Goal: Information Seeking & Learning: Learn about a topic

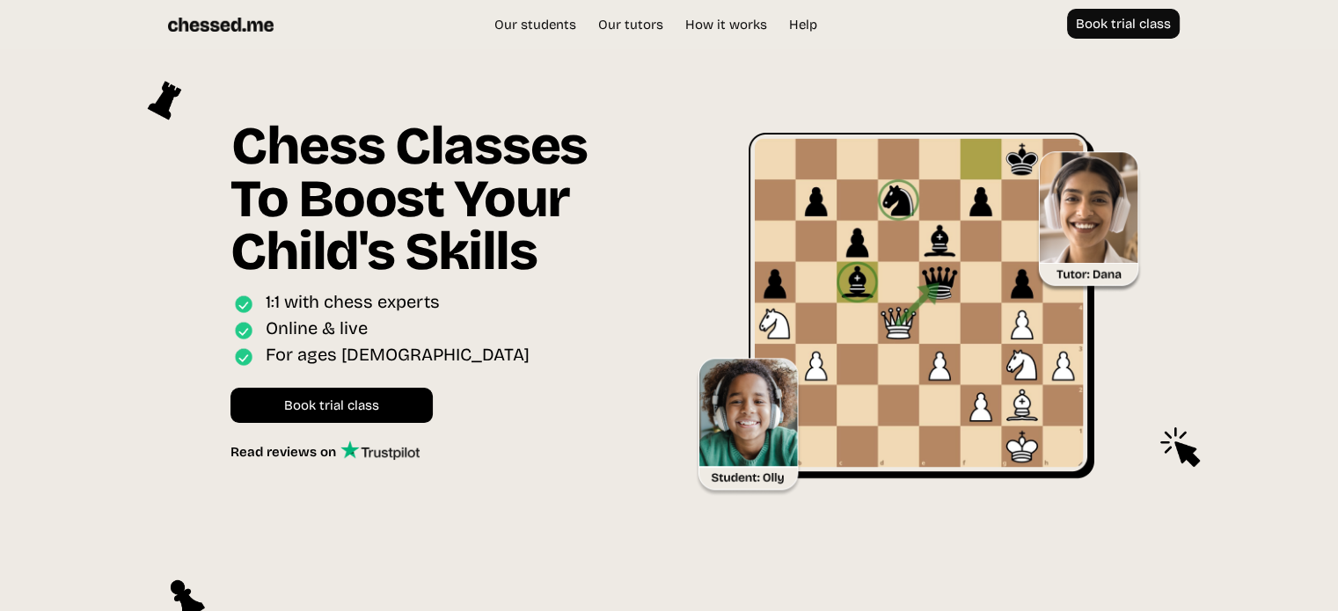
click at [633, 13] on div "Our students Our tutors Price How it works Help Book trial class UK EU US Book …" at bounding box center [670, 25] width 1056 height 32
click at [634, 26] on link "Our tutors" at bounding box center [630, 25] width 83 height 18
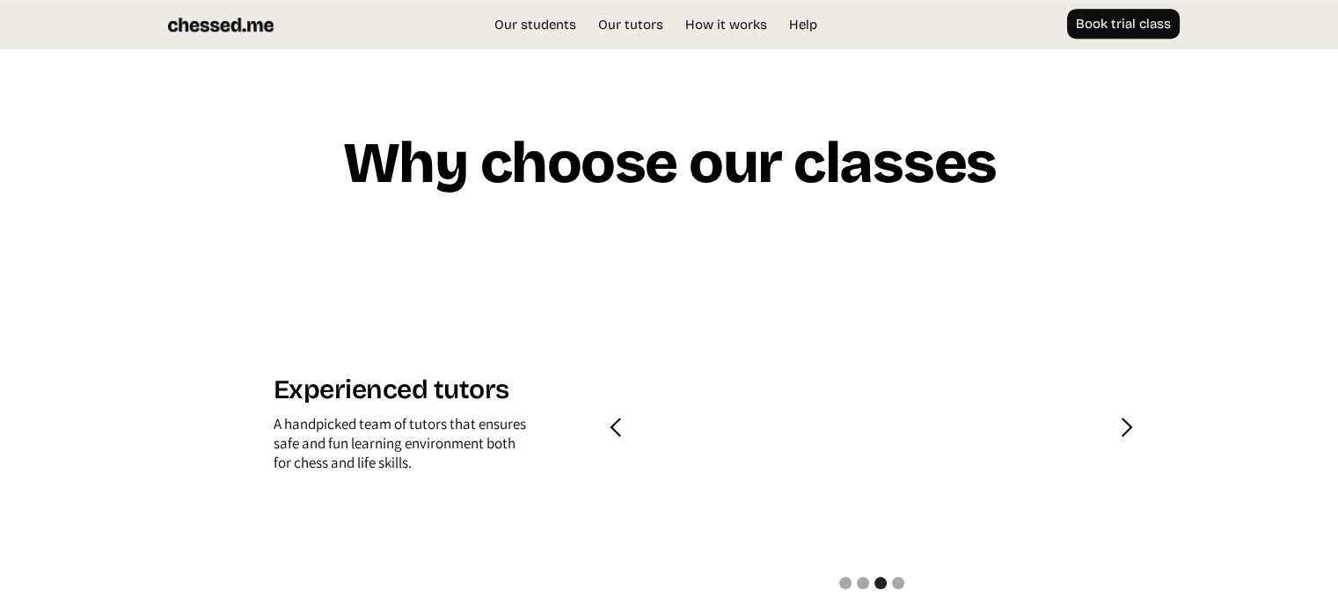
scroll to position [1681, 0]
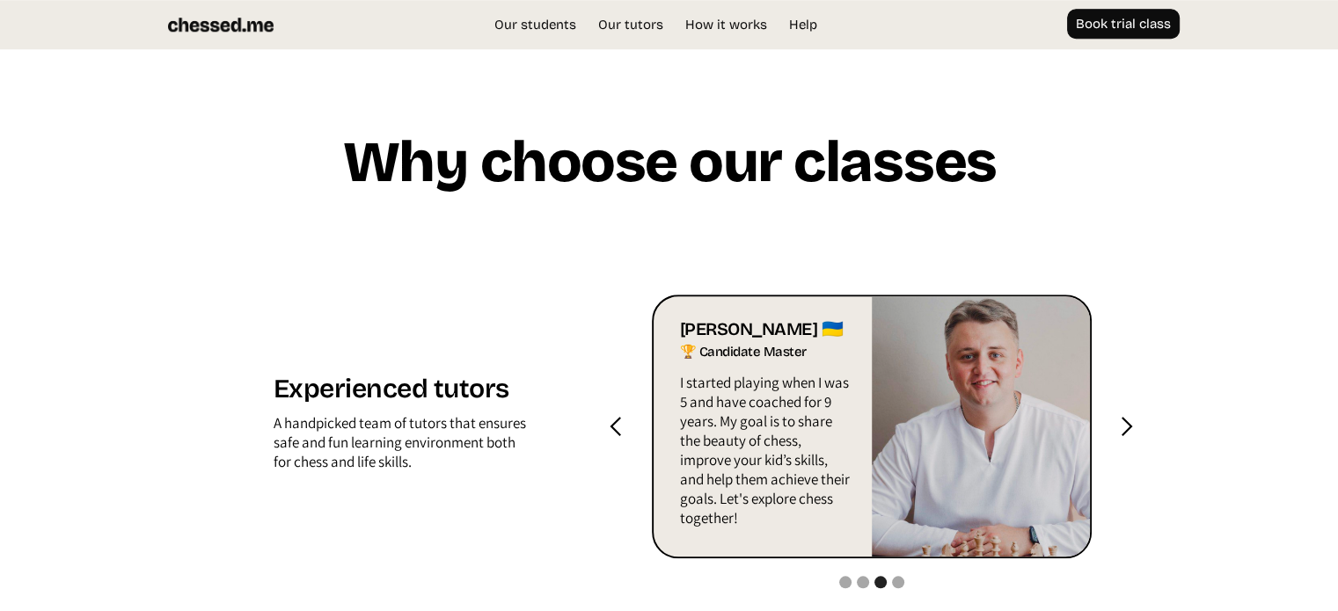
click at [1126, 421] on div "next slide" at bounding box center [1126, 427] width 22 height 22
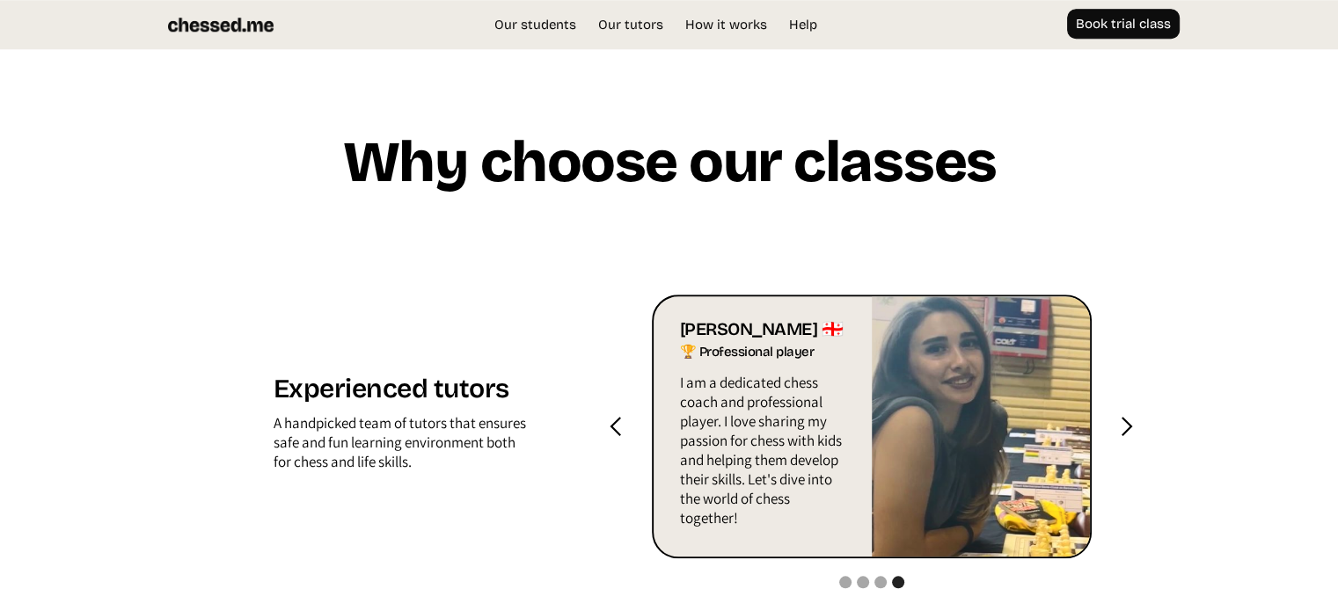
click at [1126, 421] on div "next slide" at bounding box center [1126, 427] width 22 height 22
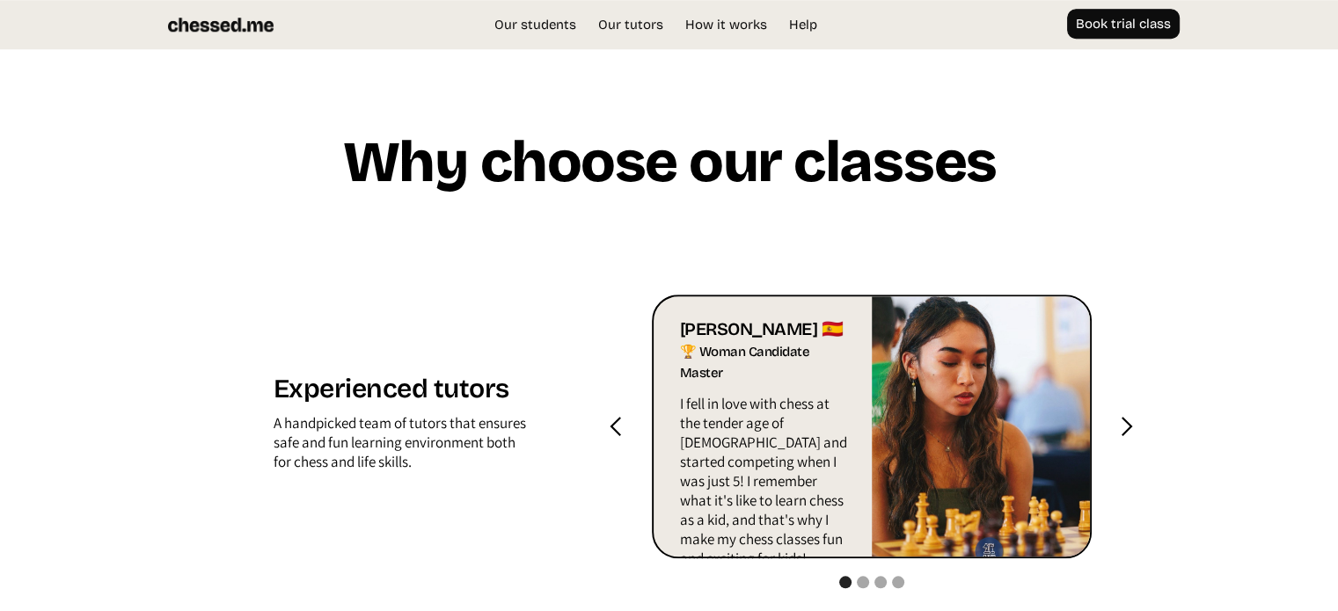
click at [1126, 421] on div "next slide" at bounding box center [1126, 427] width 22 height 22
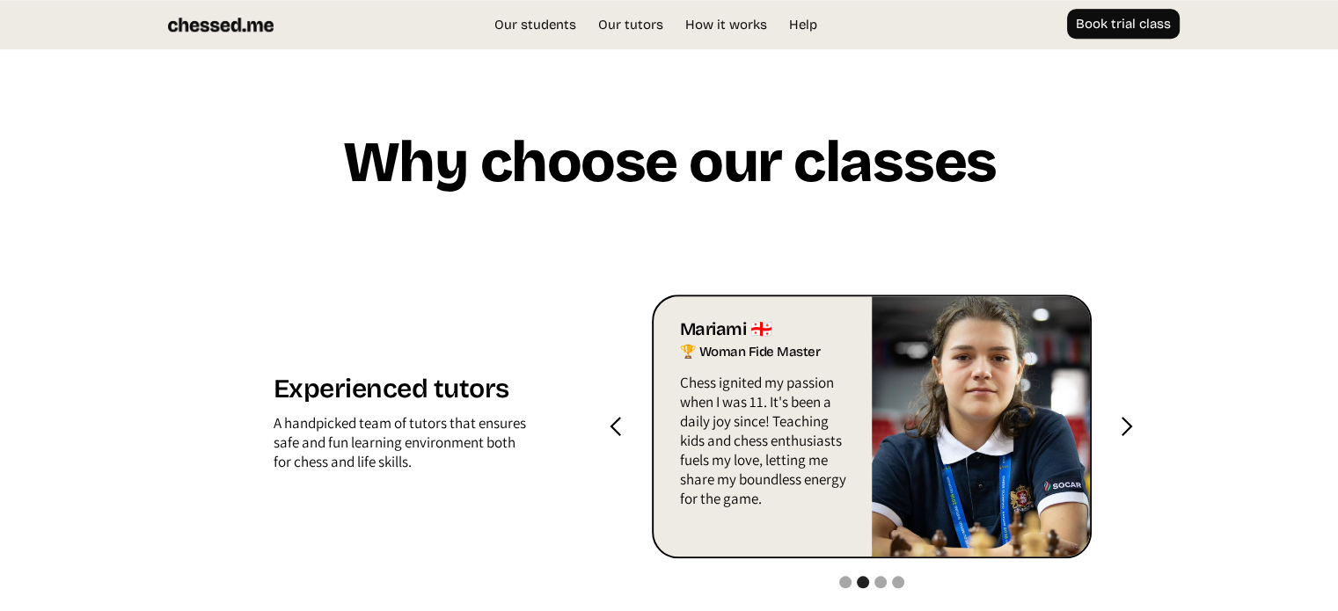
click at [1129, 423] on div "next slide" at bounding box center [1126, 427] width 22 height 22
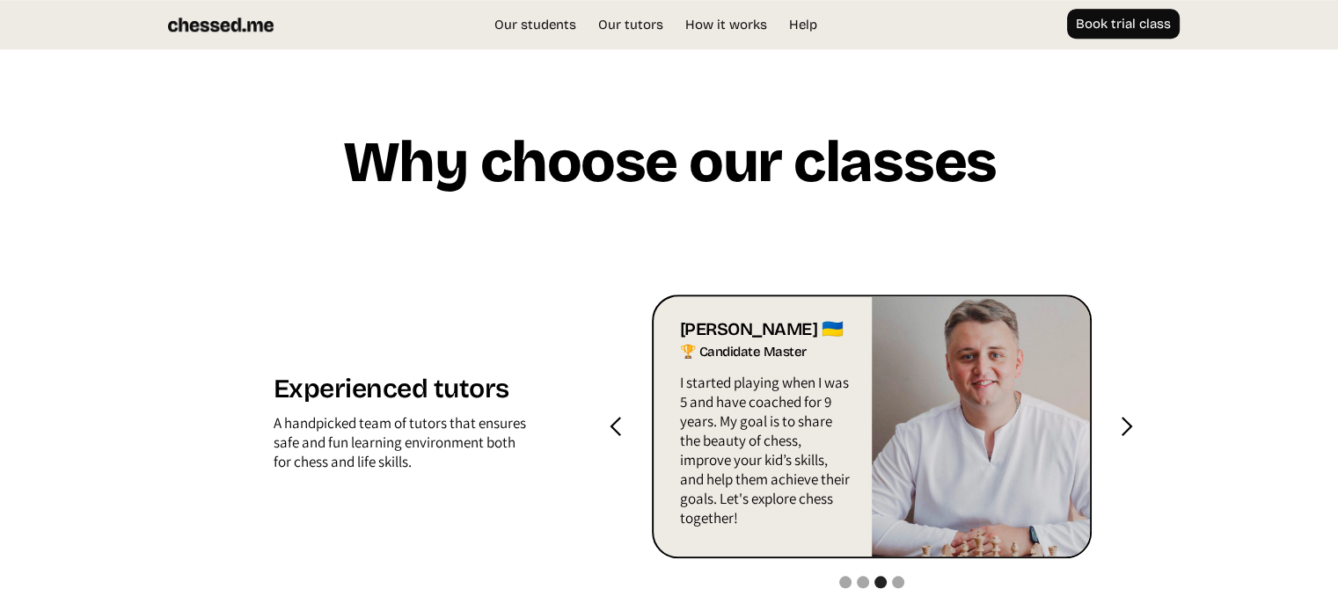
click at [1136, 427] on div "next slide" at bounding box center [1126, 427] width 22 height 22
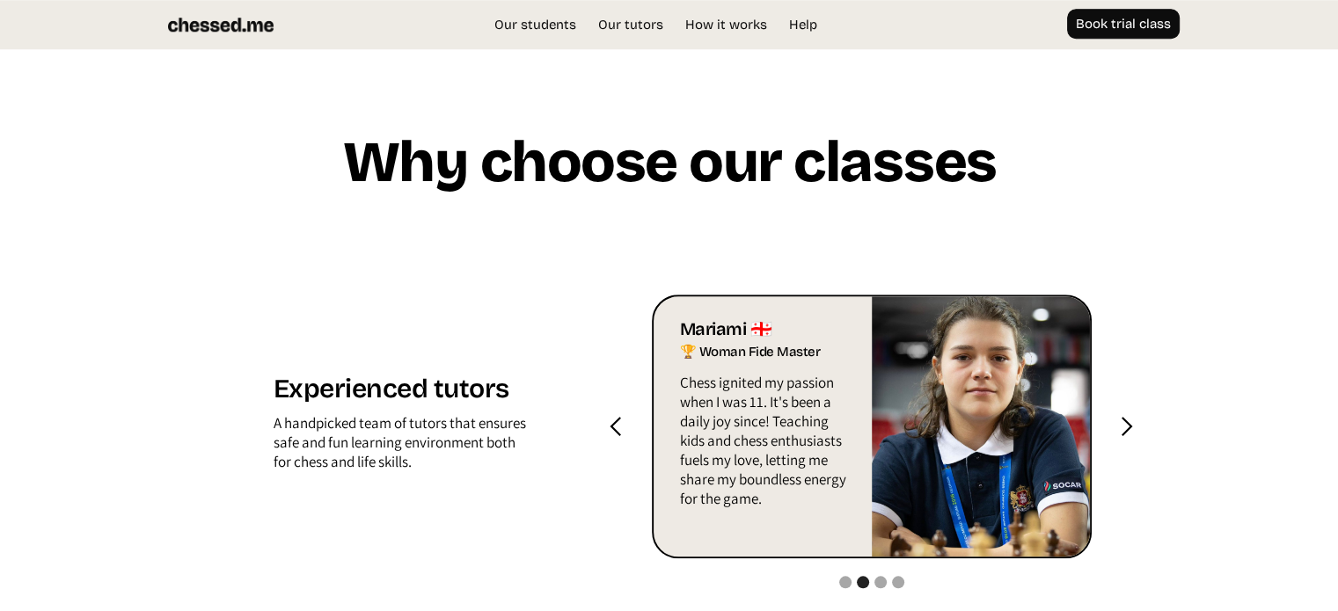
click at [1133, 423] on div "next slide" at bounding box center [1126, 427] width 22 height 22
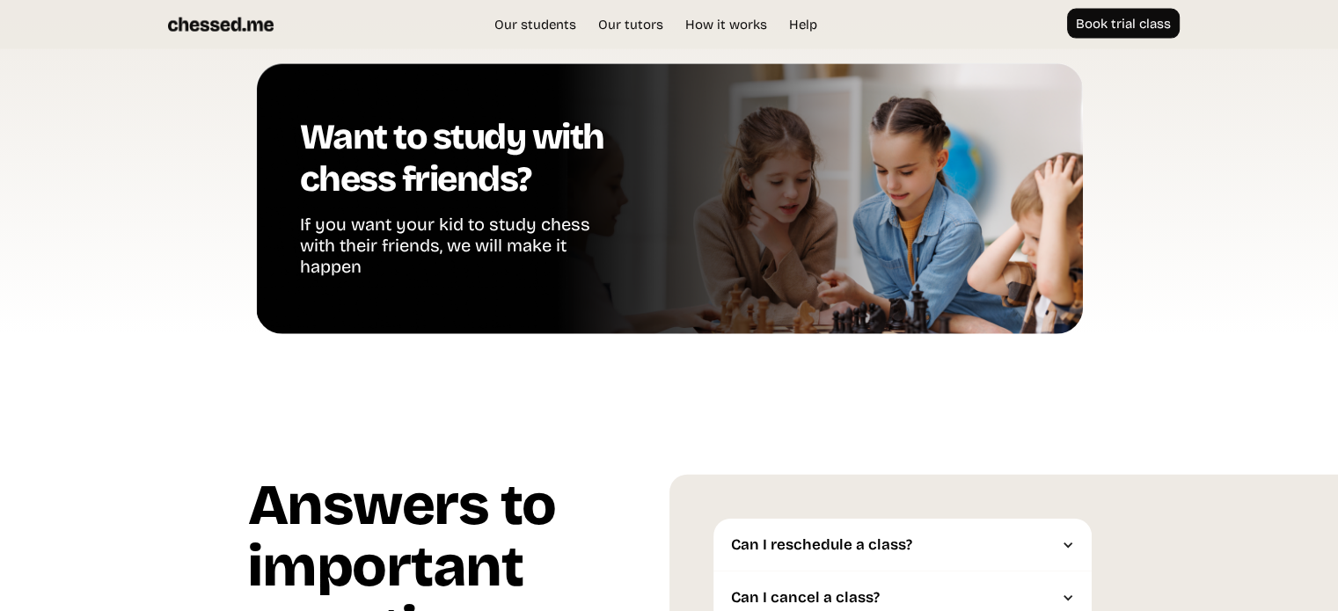
scroll to position [4320, 0]
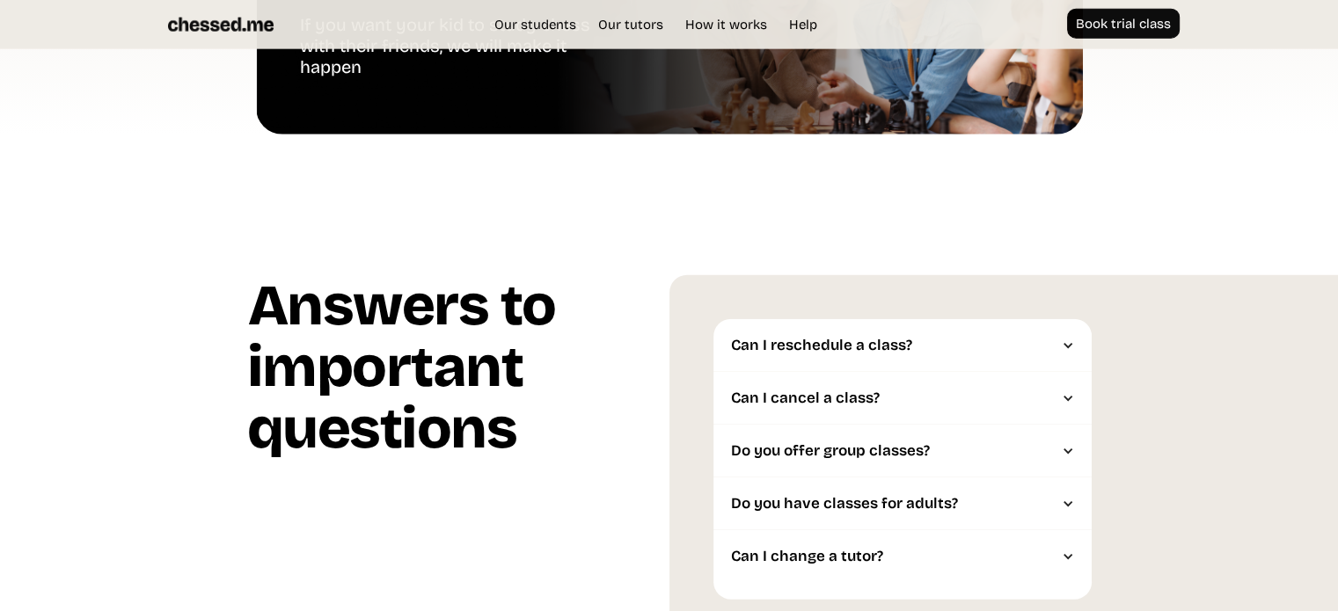
click at [1015, 347] on div "Can I reschedule a class?" at bounding box center [893, 346] width 325 height 18
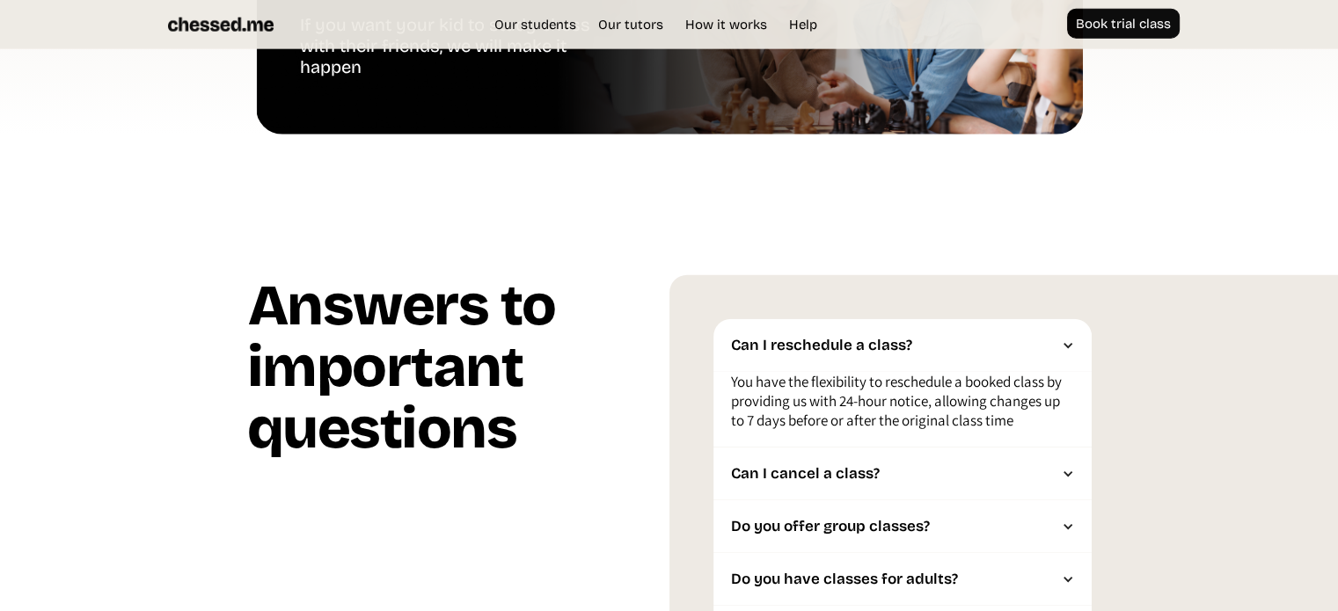
click at [1015, 347] on div "Can I reschedule a class?" at bounding box center [893, 346] width 325 height 18
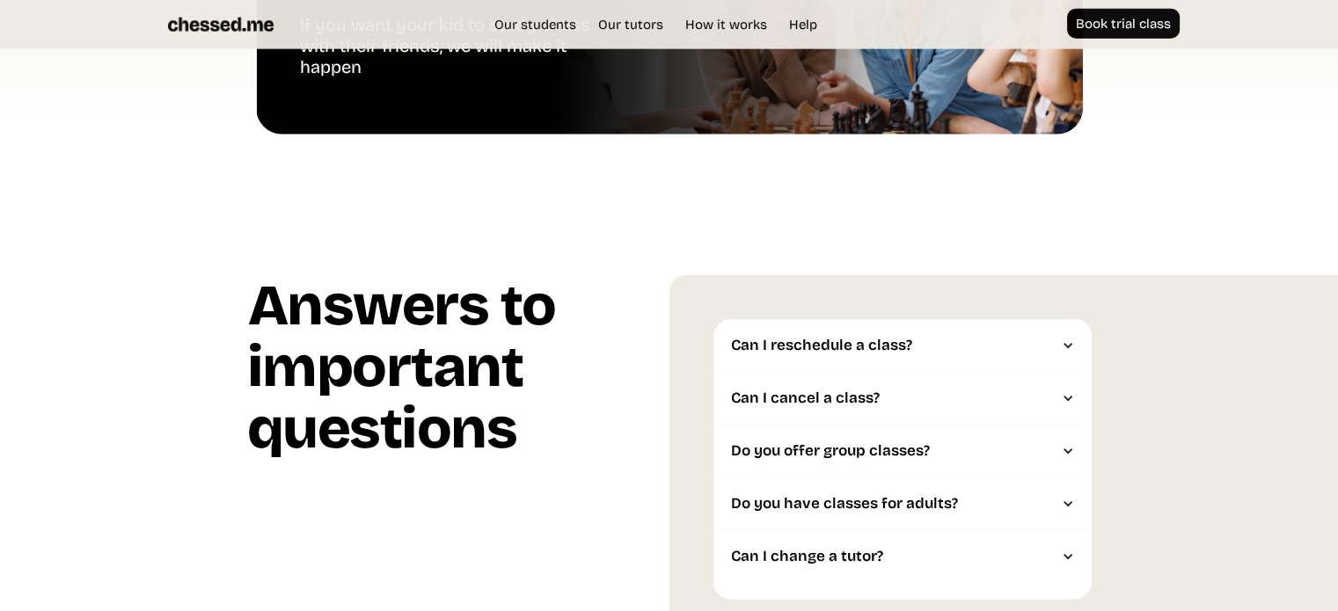
click at [1042, 395] on div "Can I cancel a class?" at bounding box center [893, 399] width 325 height 18
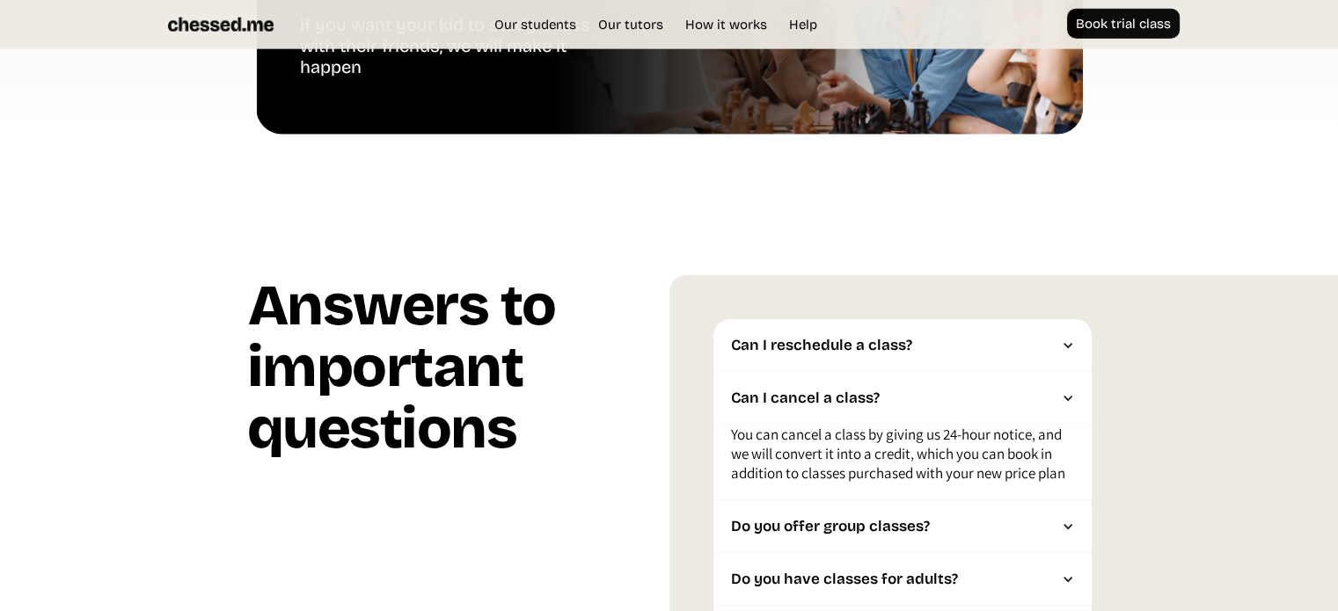
click at [1044, 395] on div "Can I cancel a class?" at bounding box center [893, 399] width 325 height 18
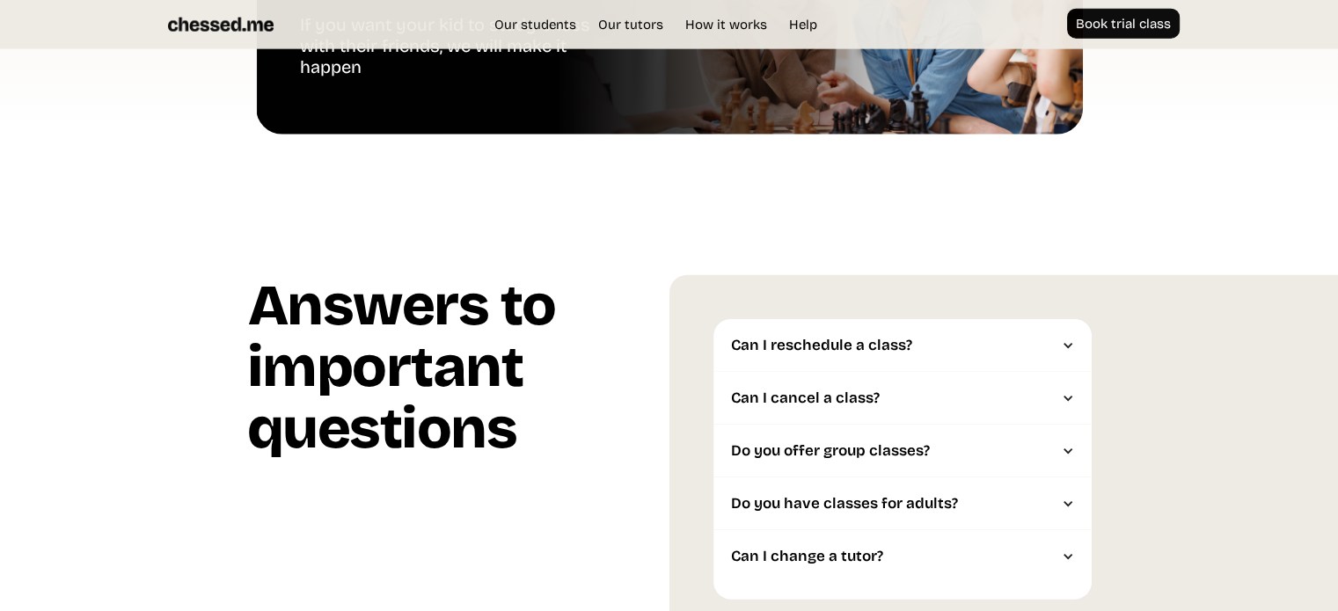
click at [1042, 469] on div "Do you offer group classes?" at bounding box center [902, 451] width 378 height 53
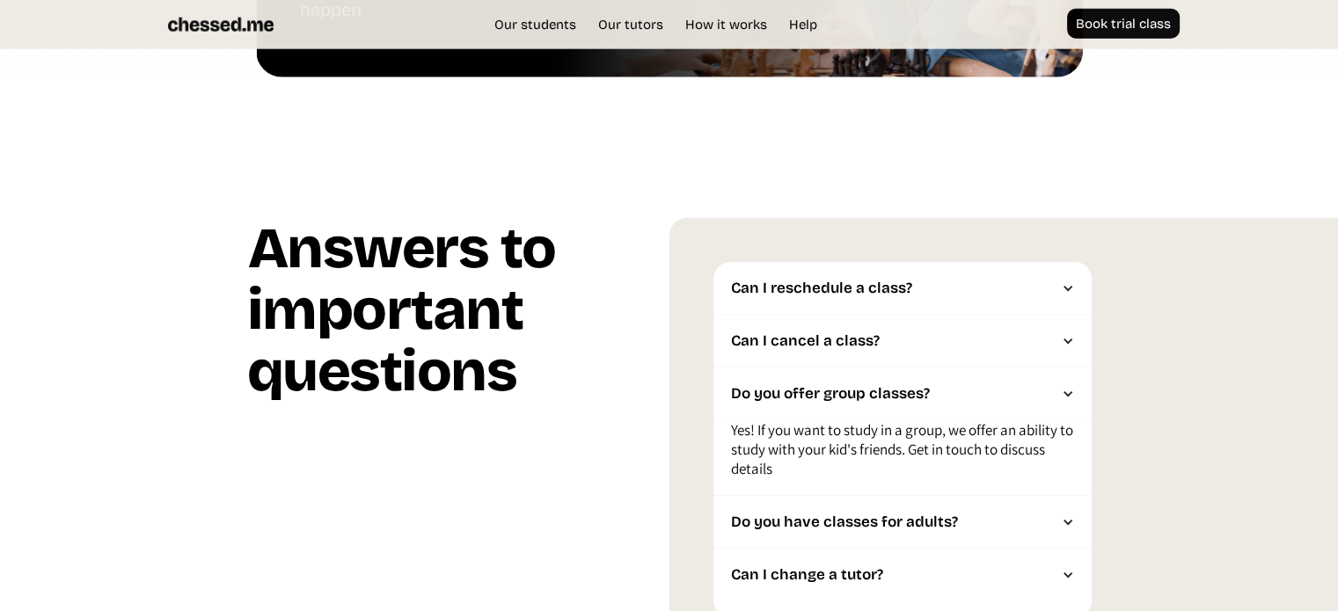
scroll to position [4408, 0]
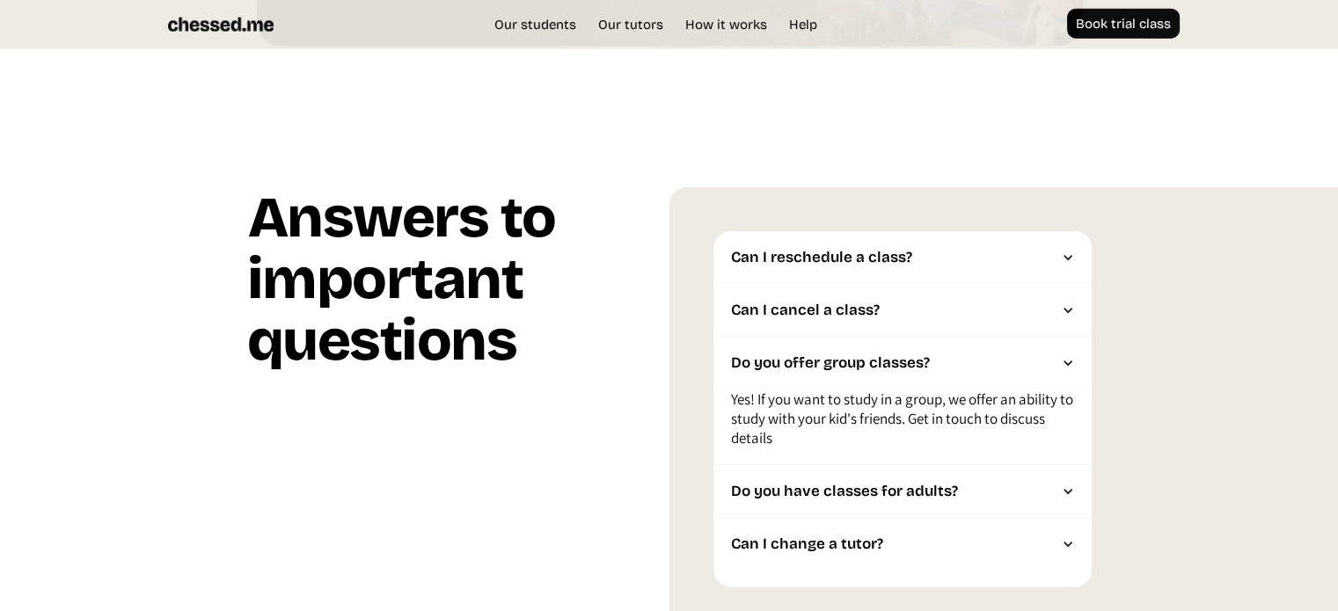
click at [1051, 479] on div "Do you have classes for adults?" at bounding box center [902, 491] width 378 height 53
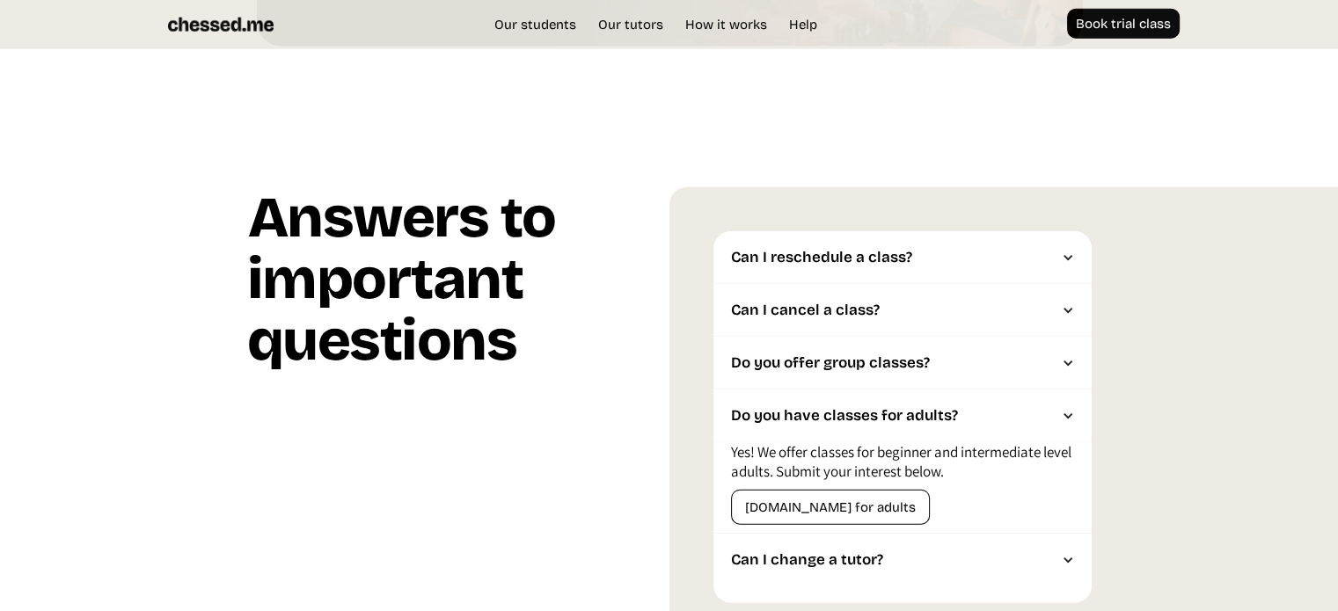
click at [873, 512] on link "[DOMAIN_NAME] for adults" at bounding box center [830, 507] width 199 height 35
